Goal: Find specific page/section: Find specific page/section

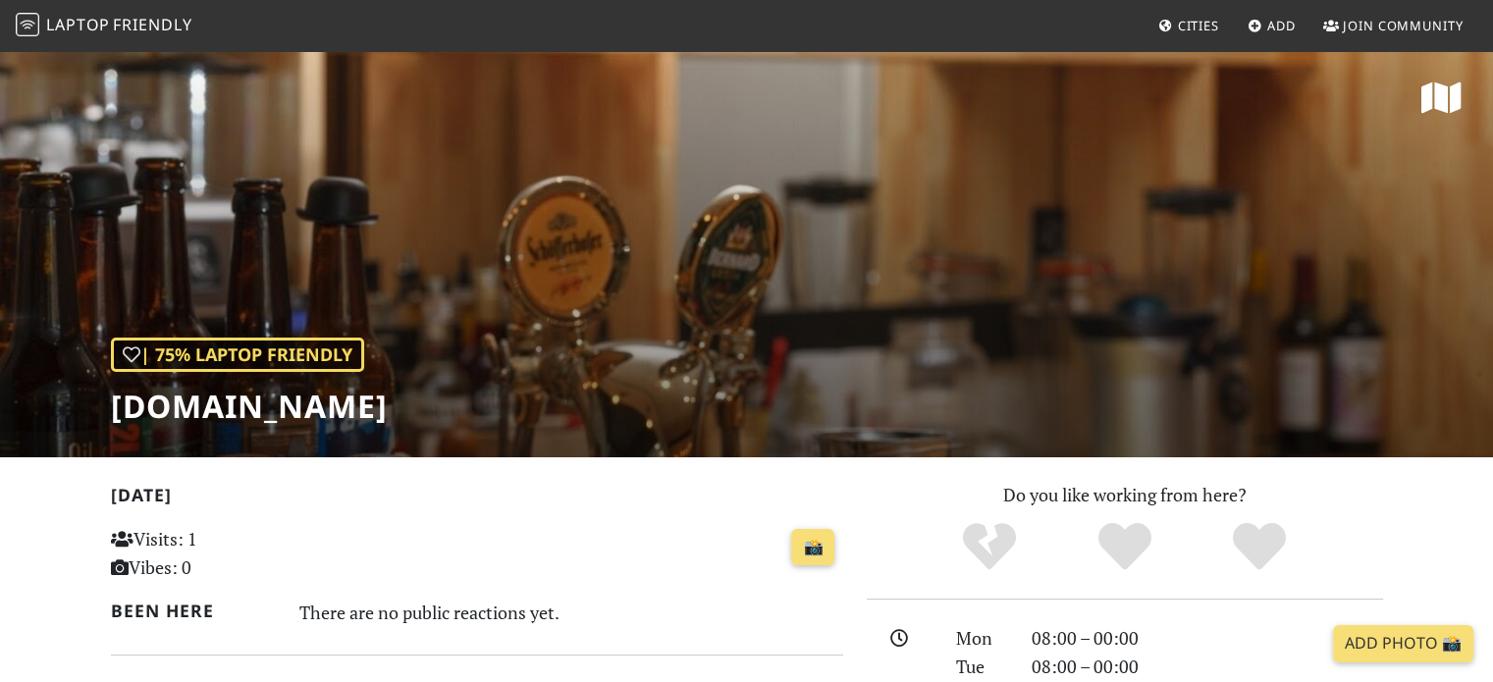
click at [63, 25] on span "Laptop" at bounding box center [78, 25] width 64 height 22
click at [819, 554] on link "📸" at bounding box center [812, 547] width 43 height 37
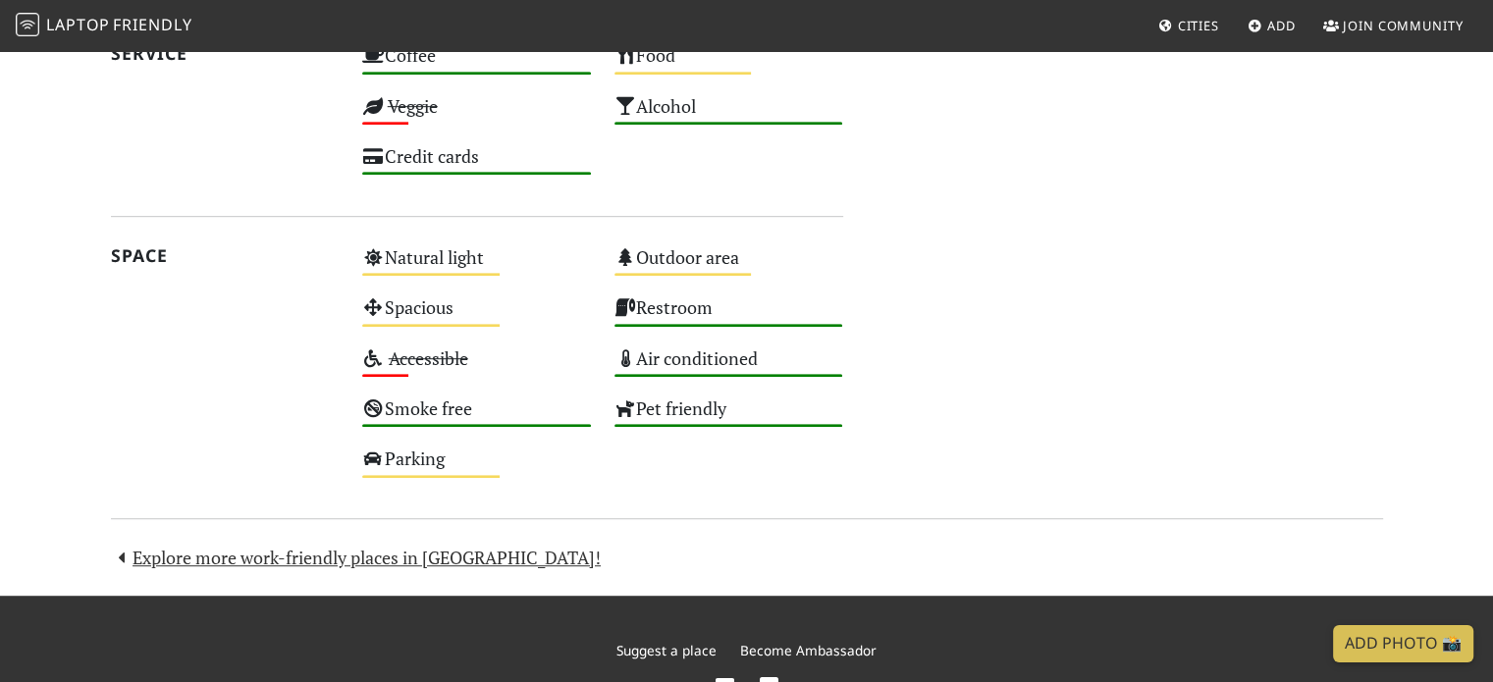
scroll to position [1072, 0]
